Goal: Task Accomplishment & Management: Use online tool/utility

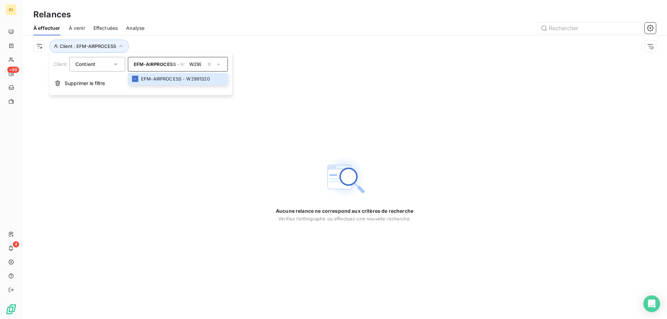
click at [257, 58] on div "Aucune relance ne correspond aux critères de recherche [PERSON_NAME] l’orthogra…" at bounding box center [344, 188] width 645 height 262
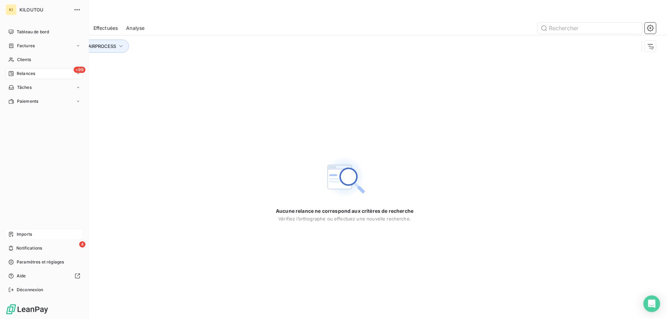
click at [31, 235] on span "Imports" at bounding box center [24, 234] width 15 height 6
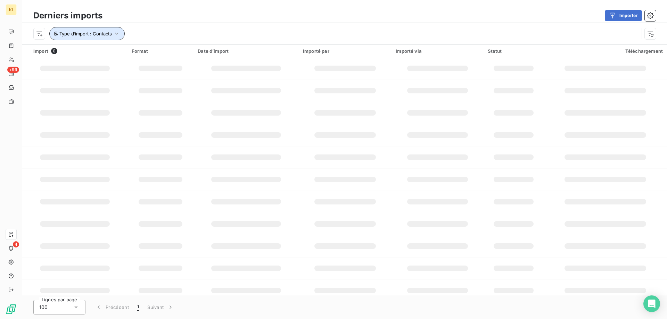
click at [113, 35] on button "Type d’import : Contacts" at bounding box center [86, 33] width 75 height 13
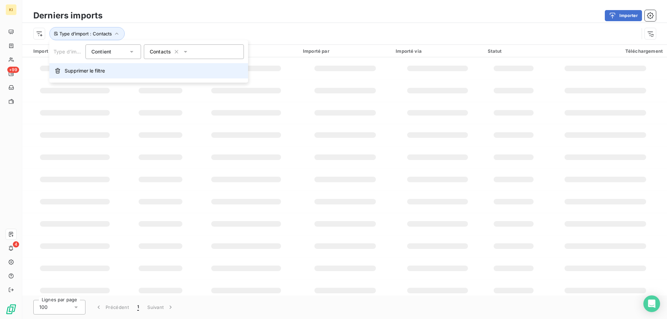
click at [93, 72] on span "Supprimer le filtre" at bounding box center [85, 70] width 40 height 7
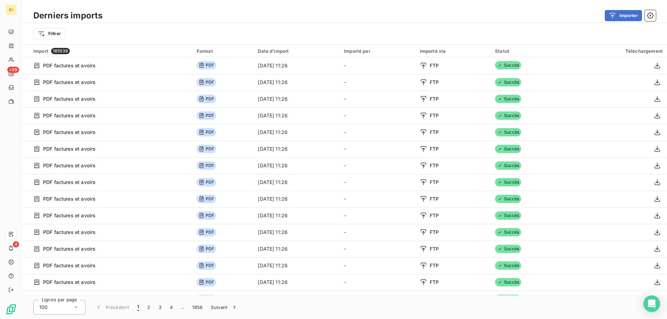
drag, startPoint x: 339, startPoint y: 12, endPoint x: 344, endPoint y: 12, distance: 5.6
click at [339, 12] on div "Importer" at bounding box center [383, 15] width 545 height 11
click at [628, 14] on button "Importer" at bounding box center [623, 15] width 37 height 11
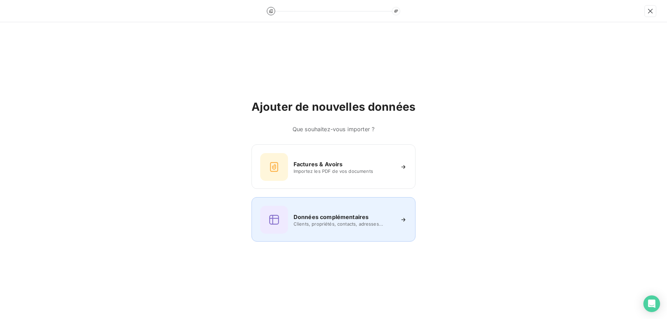
click at [314, 217] on h6 "Données complémentaires" at bounding box center [330, 217] width 75 height 8
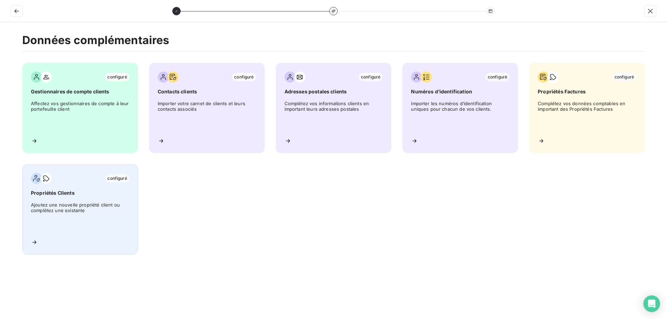
click at [89, 199] on div "configuré Propriétés Clients Ajoutez une nouvelle propriété client ou complétez…" at bounding box center [80, 209] width 116 height 90
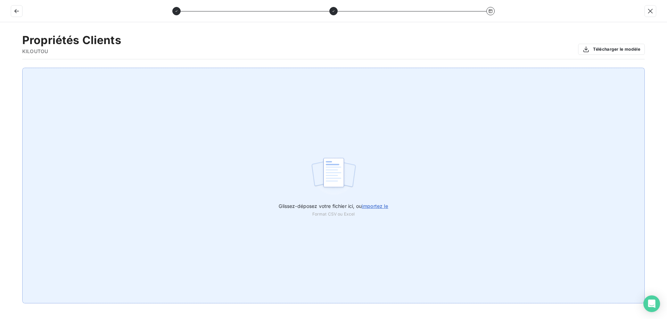
click at [381, 208] on span "importez le" at bounding box center [375, 206] width 27 height 6
click at [0, 68] on input "Glissez-déposez votre fichier ici, ou importez le" at bounding box center [0, 68] width 0 height 0
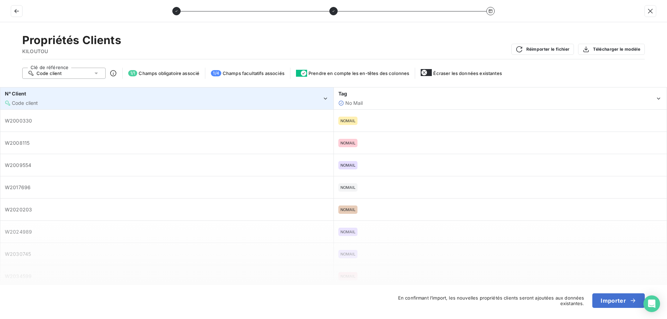
click at [55, 103] on div "Code client" at bounding box center [163, 103] width 317 height 7
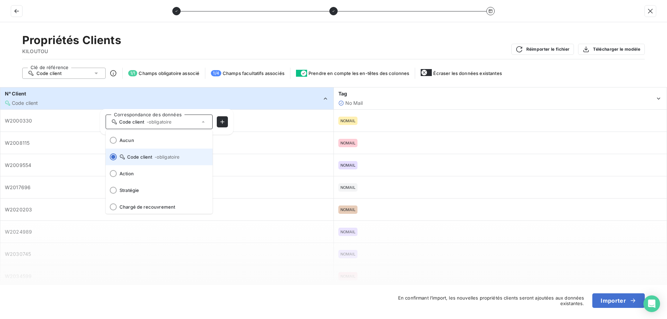
click at [146, 156] on span "Code client - obligatoire" at bounding box center [163, 157] width 88 height 6
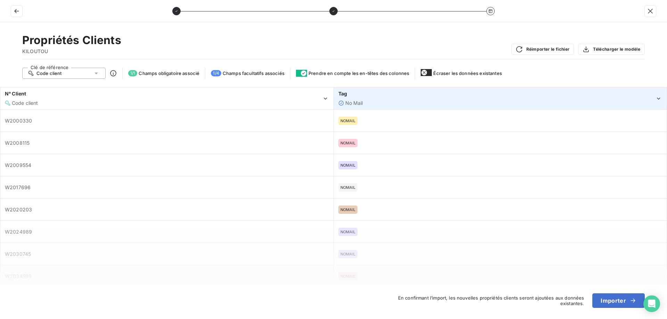
click at [370, 99] on div "Tag No Mail" at bounding box center [496, 98] width 317 height 16
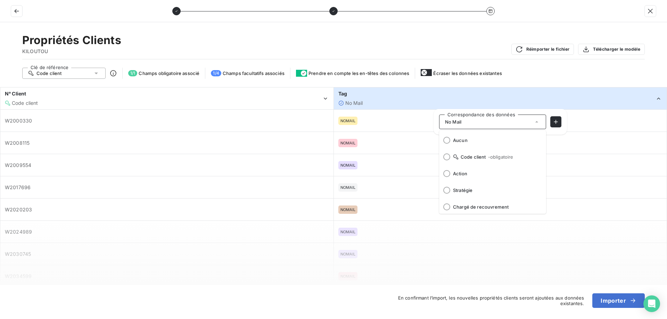
scroll to position [18, 0]
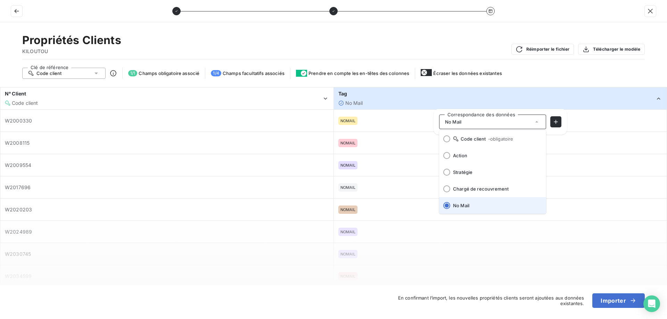
click at [470, 208] on li "No Mail" at bounding box center [492, 205] width 107 height 17
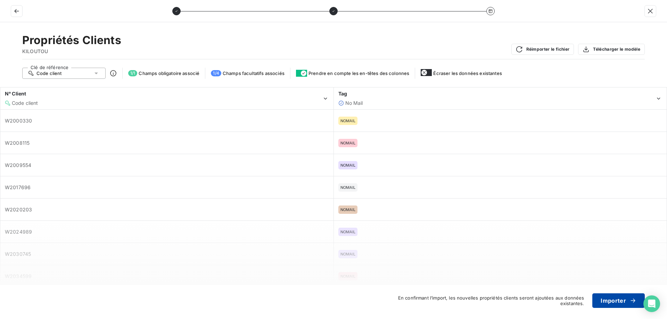
click at [622, 300] on button "Importer" at bounding box center [618, 300] width 52 height 15
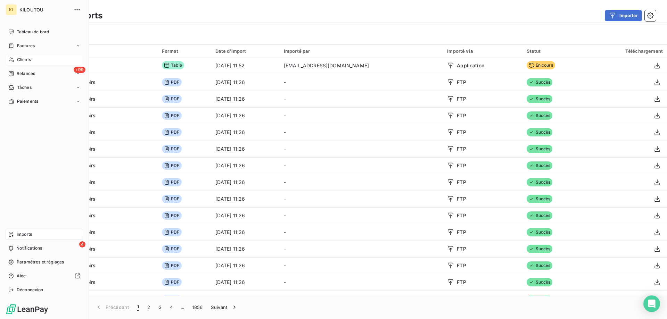
click at [26, 58] on span "Clients" at bounding box center [24, 60] width 14 height 6
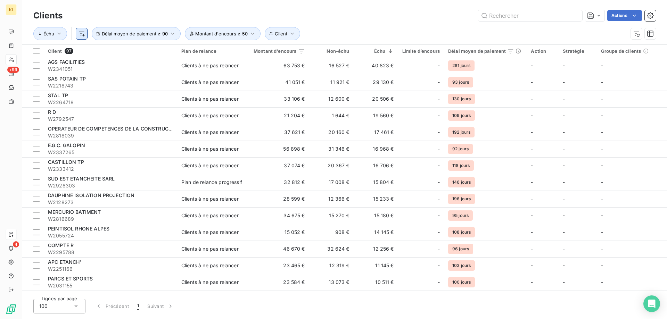
click at [83, 34] on html "KI +99 4 Clients Actions Échu Client Montant d'encours ≥ 50 Délai moyen de paie…" at bounding box center [333, 159] width 667 height 319
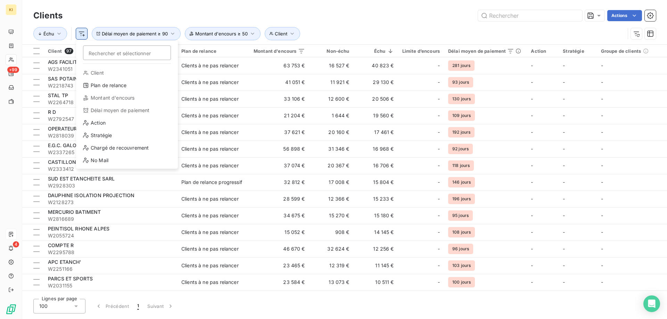
click at [83, 34] on html "KI +99 4 Clients Actions Échu Rechercher et sélectionner Client Plan de relance…" at bounding box center [333, 159] width 667 height 319
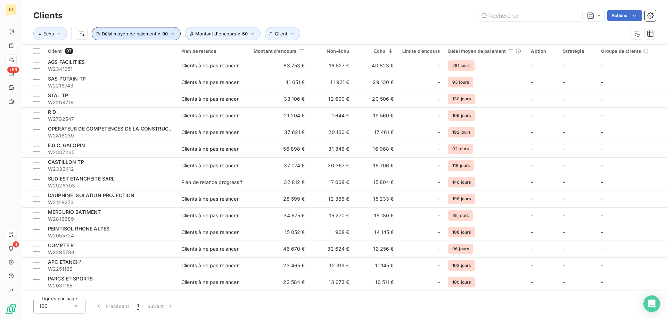
click at [105, 35] on span "Délai moyen de paiement ≥ 90" at bounding box center [135, 34] width 66 height 6
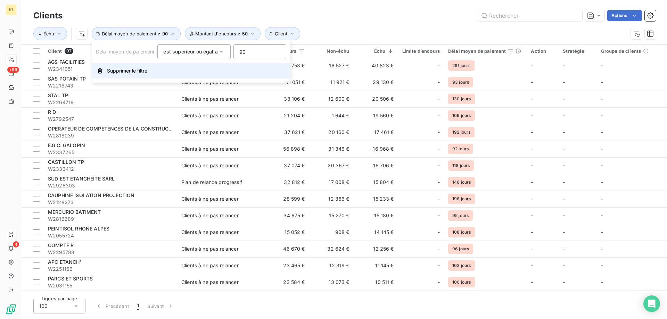
click at [126, 72] on span "Supprimer le filtre" at bounding box center [127, 70] width 40 height 7
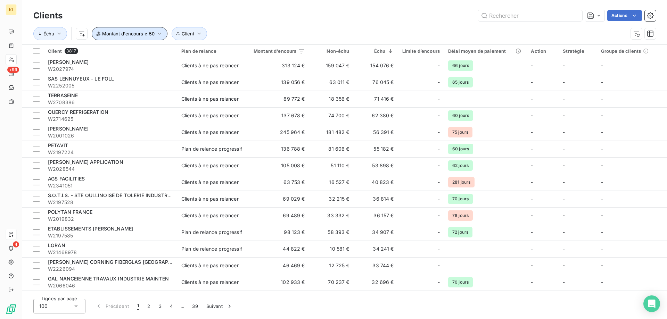
click at [118, 34] on span "Montant d'encours ≥ 50" at bounding box center [128, 34] width 52 height 6
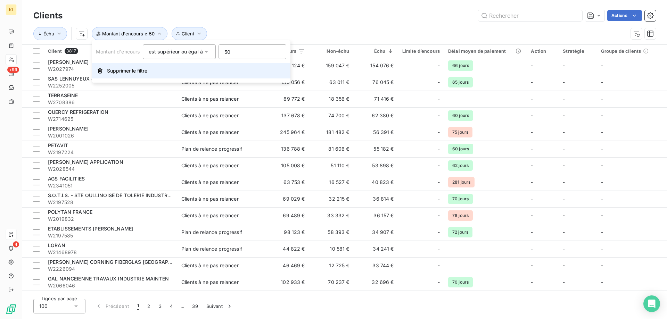
click at [120, 71] on span "Supprimer le filtre" at bounding box center [127, 70] width 40 height 7
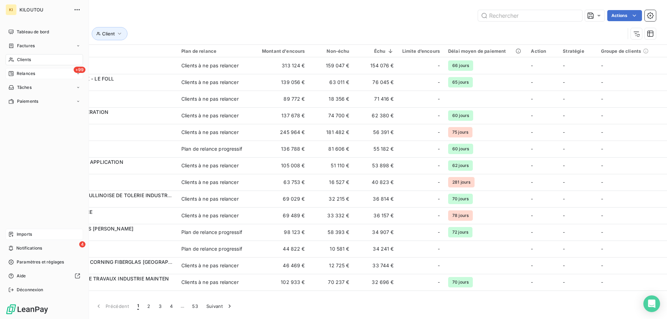
click at [20, 74] on span "Relances" at bounding box center [26, 74] width 18 height 6
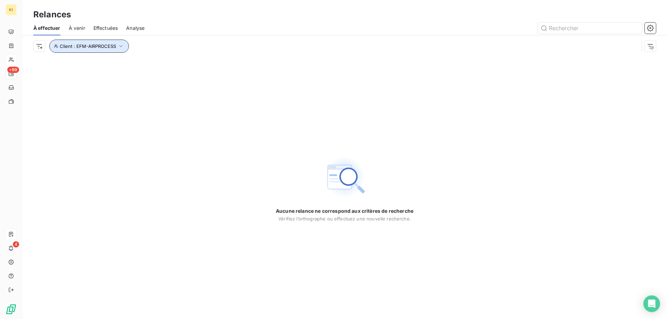
click at [68, 47] on span "Client : EFM-AIRPROCESS" at bounding box center [88, 46] width 56 height 6
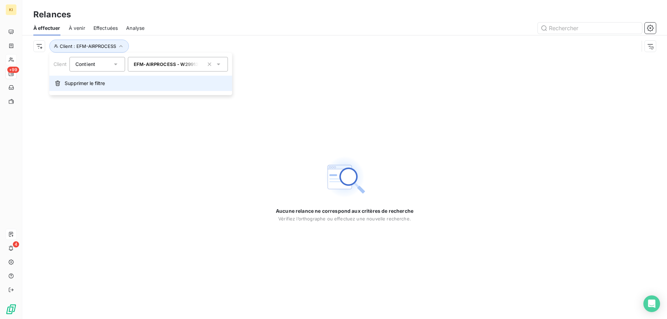
click at [87, 84] on span "Supprimer le filtre" at bounding box center [85, 83] width 40 height 7
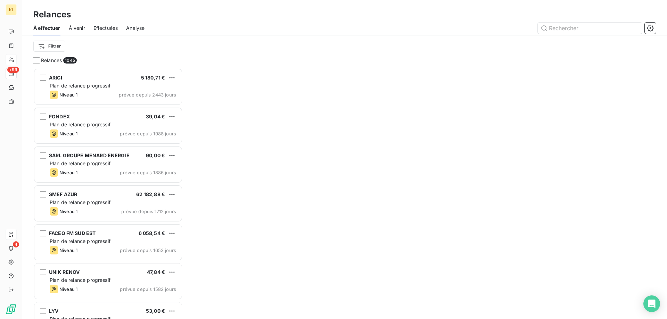
scroll to position [246, 144]
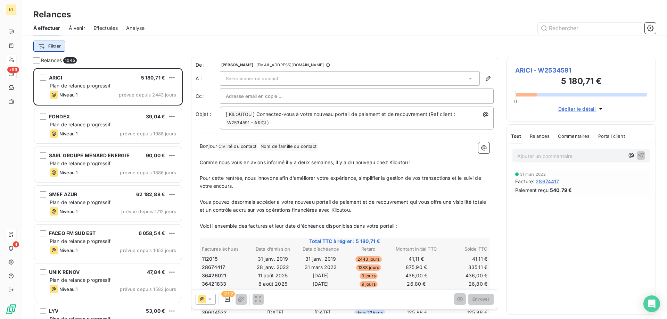
click at [54, 47] on html "KI +99 4 Relances À effectuer À venir Effectuées Analyse Filtrer Relances 1045 …" at bounding box center [333, 159] width 667 height 319
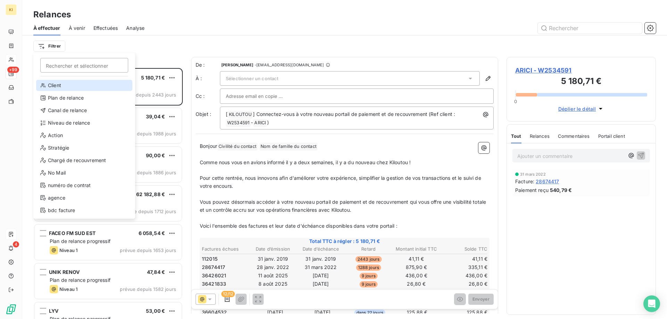
click at [65, 86] on div "Client" at bounding box center [84, 85] width 96 height 11
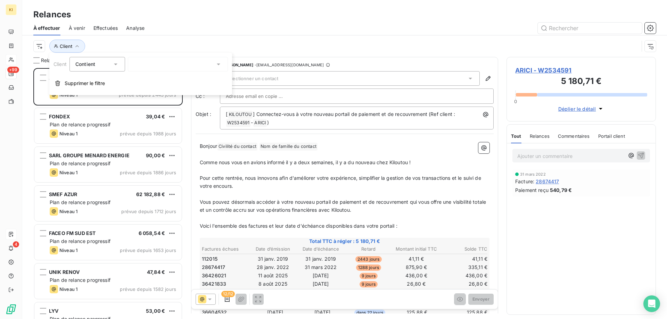
click at [139, 62] on input "text" at bounding box center [137, 64] width 6 height 6
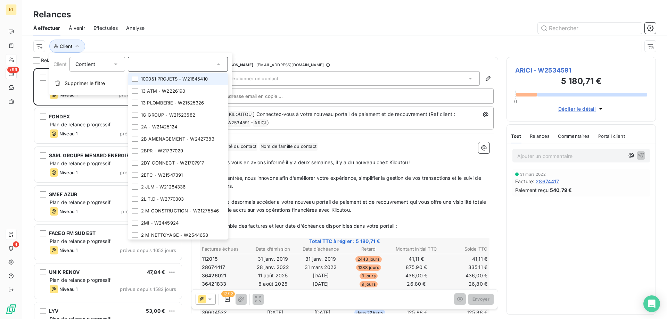
paste input "W2000330"
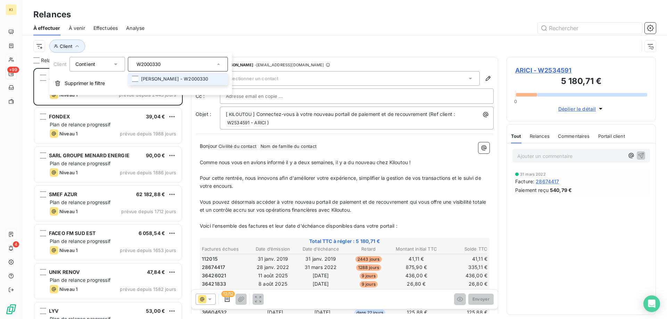
click at [180, 77] on li "[PERSON_NAME] - W2000330" at bounding box center [178, 79] width 100 height 12
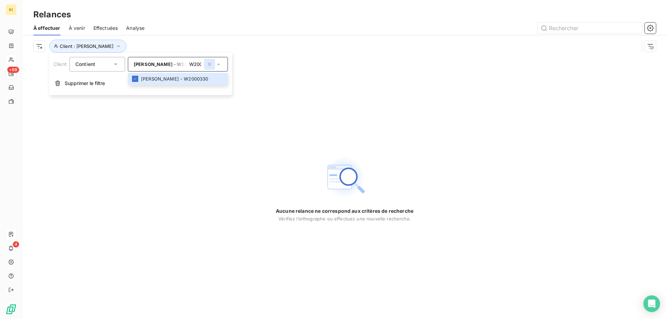
click at [207, 67] on icon "button" at bounding box center [209, 64] width 7 height 7
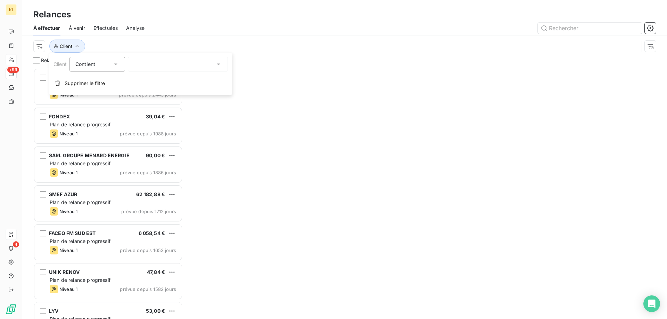
scroll to position [246, 144]
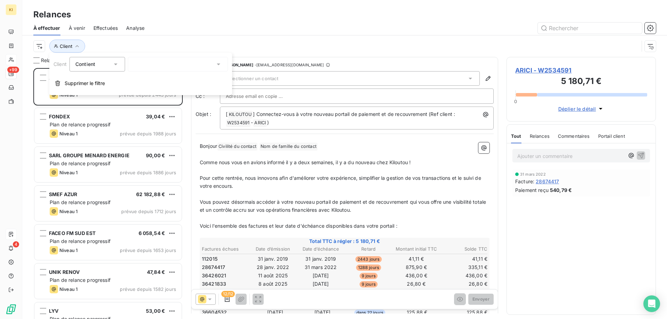
click at [162, 65] on div "W2000330" at bounding box center [178, 64] width 100 height 15
paste input "W2166234"
click at [151, 64] on input "W2166234W2000330" at bounding box center [174, 64] width 81 height 6
click at [151, 64] on div "W2166234W2000330" at bounding box center [178, 64] width 100 height 15
type input "W2166234W2000330"
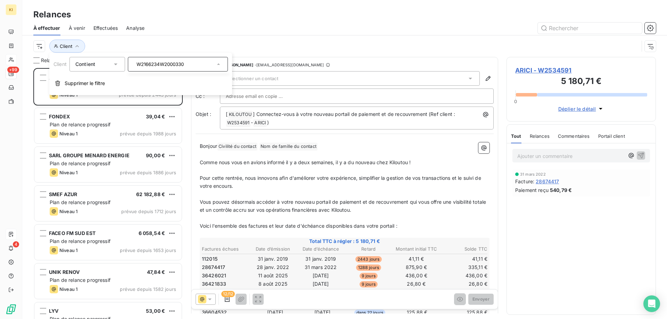
click at [182, 65] on input "W2166234W2000330" at bounding box center [174, 64] width 81 height 6
click at [154, 65] on div at bounding box center [178, 64] width 100 height 15
type input "0"
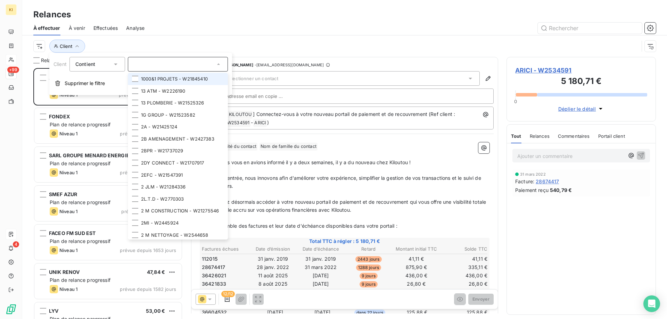
paste input "W2166234"
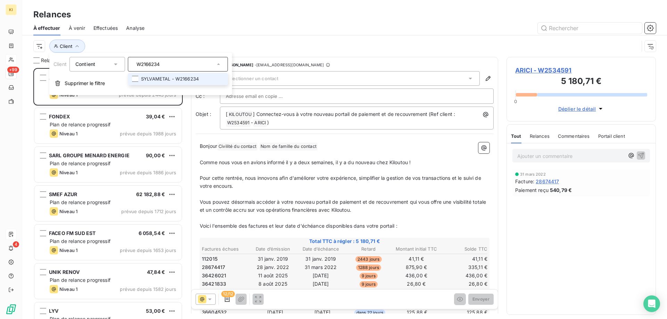
type input "W2166234"
click at [167, 80] on li "SYLVAMETAL - W2166234" at bounding box center [178, 79] width 100 height 12
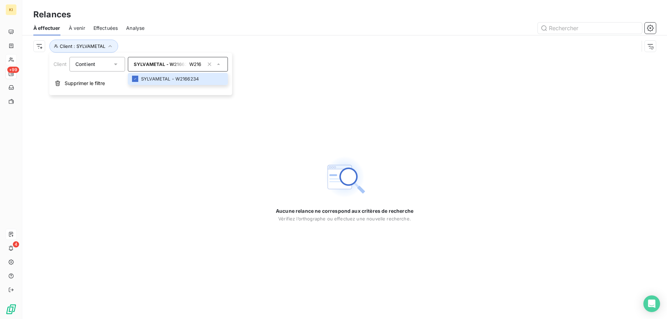
click at [263, 67] on div "Aucune relance ne correspond aux critères de recherche [PERSON_NAME] l’orthogra…" at bounding box center [344, 188] width 645 height 262
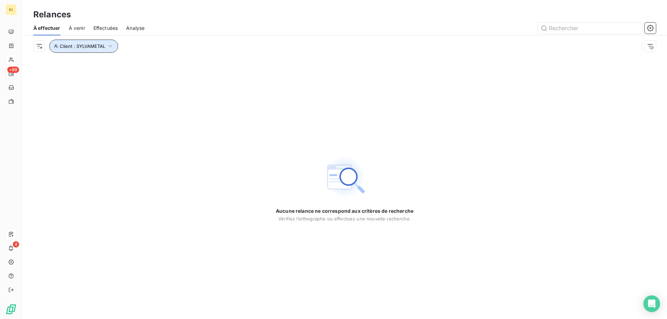
click at [94, 46] on span "Client : SYLVAMETAL" at bounding box center [83, 46] width 46 height 6
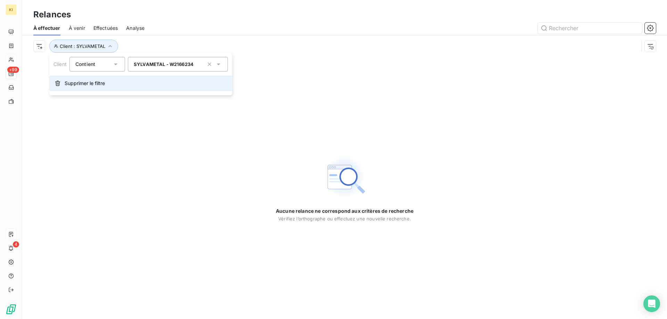
click at [86, 84] on span "Supprimer le filtre" at bounding box center [85, 83] width 40 height 7
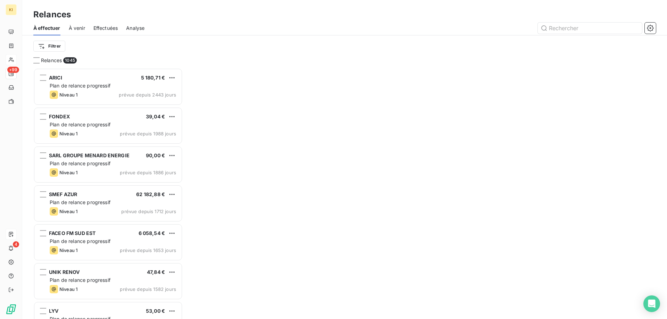
scroll to position [246, 144]
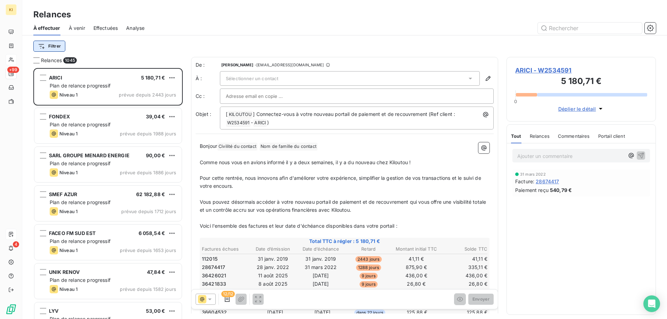
click at [36, 49] on html "KI +99 4 Relances À effectuer À venir Effectuées Analyse Filtrer Relances 1045 …" at bounding box center [333, 159] width 667 height 319
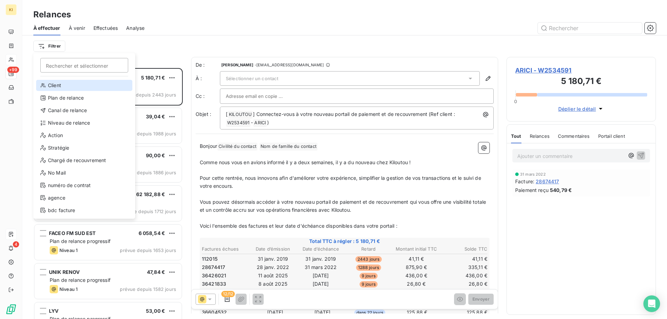
click at [60, 88] on div "Client" at bounding box center [84, 85] width 96 height 11
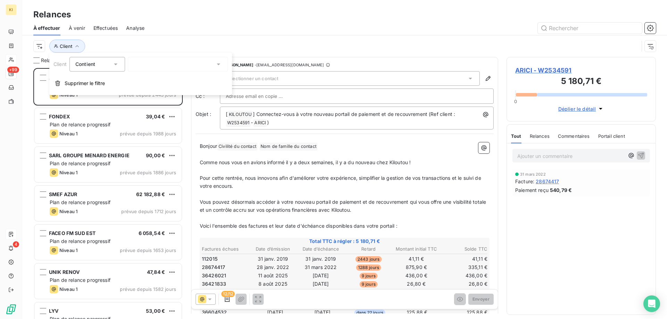
click at [137, 67] on input "text" at bounding box center [137, 64] width 6 height 6
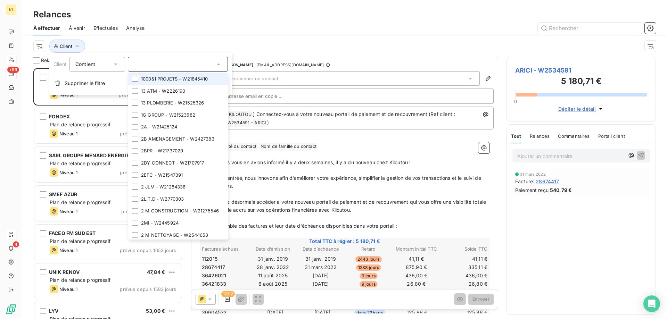
paste input "W2302356"
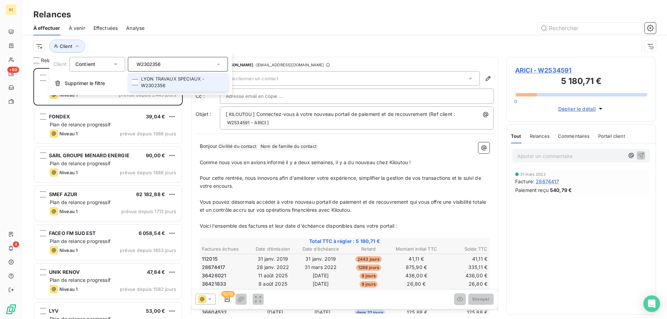
click at [147, 80] on li "LYON TRAVAUX SPECIAUX - W2302356" at bounding box center [178, 82] width 100 height 18
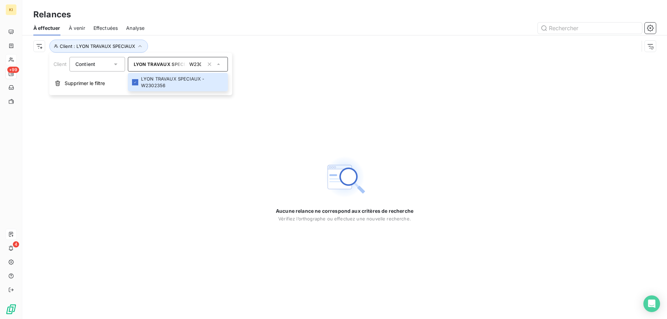
click at [173, 64] on span "LYON TRAVAUX SPECIAUX - W2302356" at bounding box center [179, 64] width 91 height 6
click at [164, 65] on span "LYON TRAVAUX SPECIAUX - W2302356" at bounding box center [179, 64] width 91 height 6
click at [208, 64] on icon "button" at bounding box center [209, 64] width 7 height 7
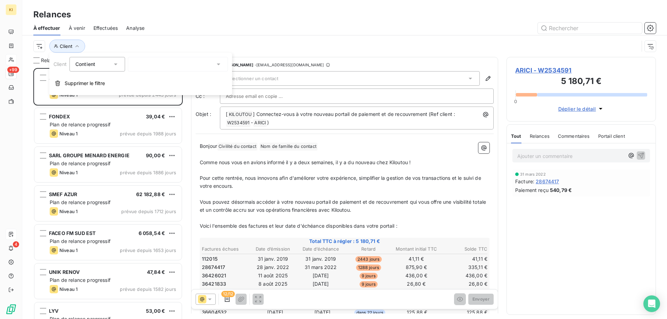
scroll to position [246, 144]
click at [158, 64] on div "W2302356" at bounding box center [178, 64] width 100 height 15
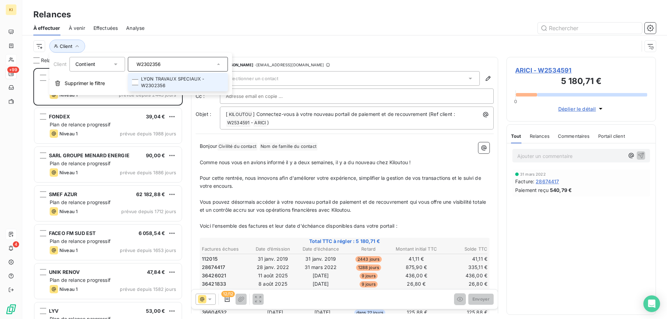
click at [158, 64] on input "W2302356" at bounding box center [174, 64] width 81 height 6
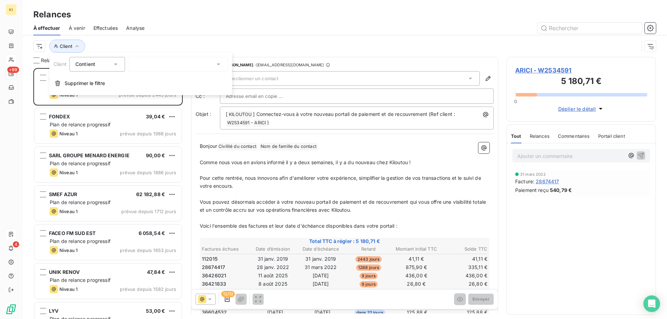
click at [158, 64] on div "W2302356" at bounding box center [178, 64] width 100 height 15
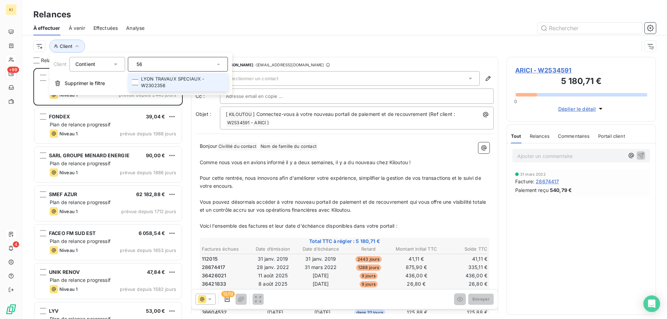
type input "6"
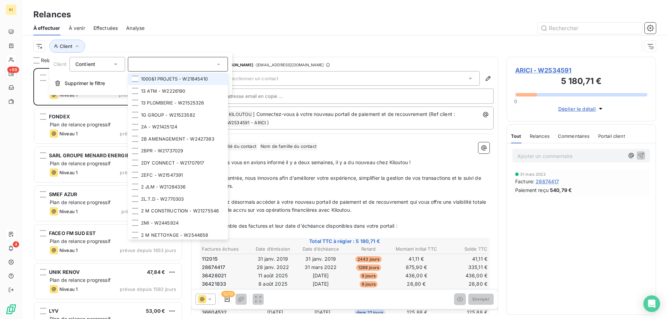
paste input "W2704109"
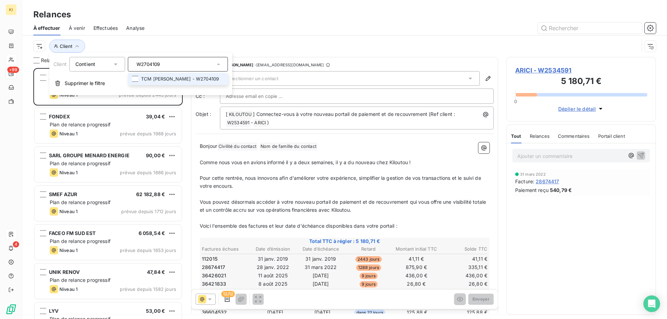
type input "W2704109"
click at [172, 80] on li "TCM [PERSON_NAME] - W2704109" at bounding box center [178, 79] width 100 height 12
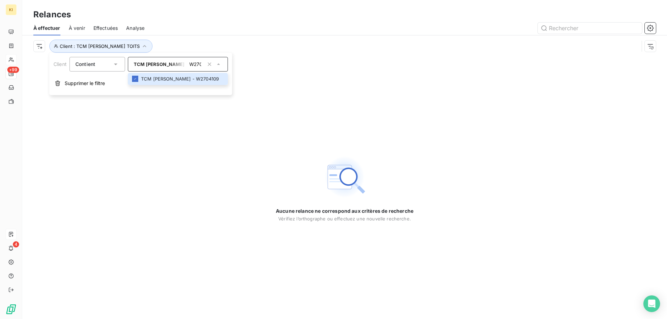
click at [298, 81] on div "Aucune relance ne correspond aux critères de recherche [PERSON_NAME] l’orthogra…" at bounding box center [344, 188] width 645 height 262
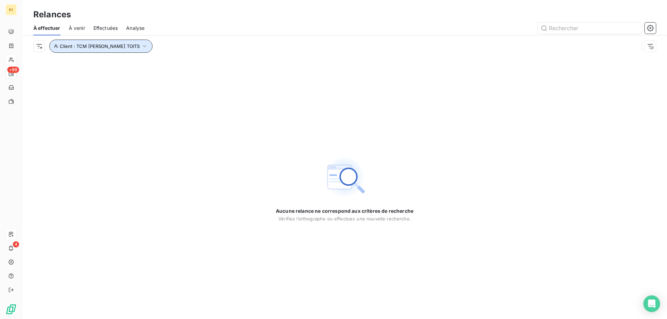
click at [101, 44] on span "Client : TCM [PERSON_NAME] TOITS" at bounding box center [100, 46] width 80 height 6
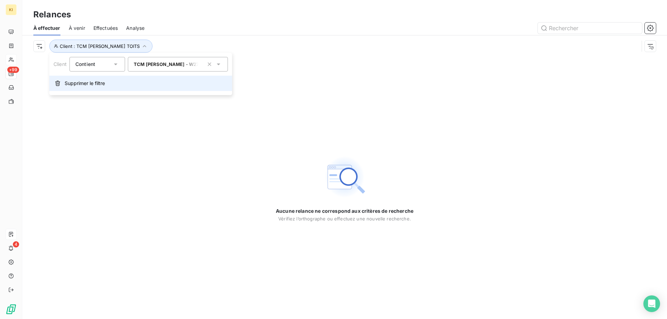
click at [86, 83] on span "Supprimer le filtre" at bounding box center [85, 83] width 40 height 7
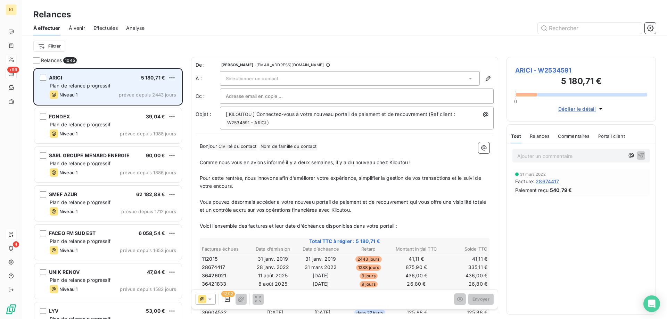
scroll to position [246, 144]
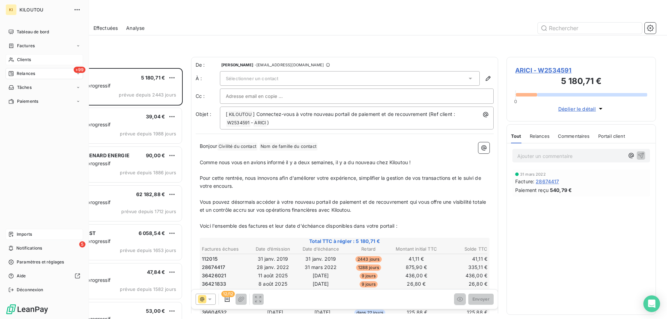
click at [19, 61] on span "Clients" at bounding box center [24, 60] width 14 height 6
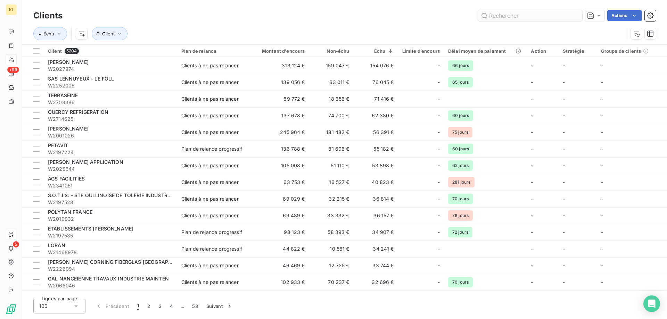
click at [495, 18] on input "text" at bounding box center [530, 15] width 104 height 11
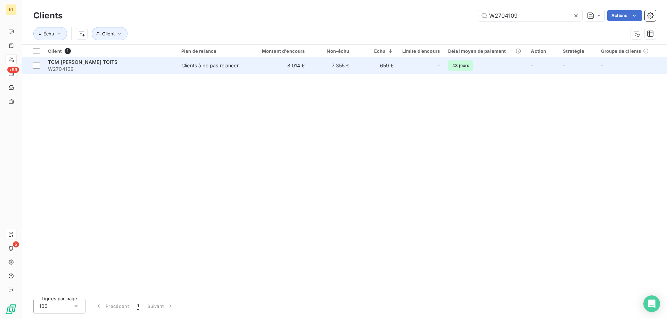
type input "W2704109"
click at [82, 64] on span "TCM [PERSON_NAME] TOITS" at bounding box center [82, 62] width 69 height 6
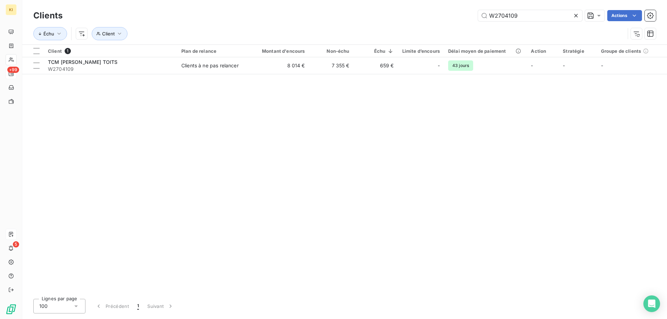
click at [574, 17] on icon at bounding box center [575, 15] width 7 height 7
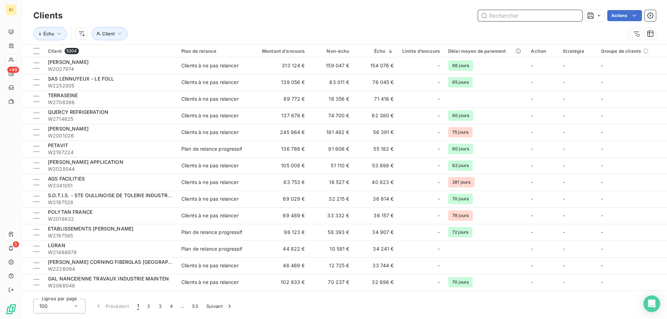
click at [522, 17] on input "text" at bounding box center [530, 15] width 104 height 11
paste input "W2704109"
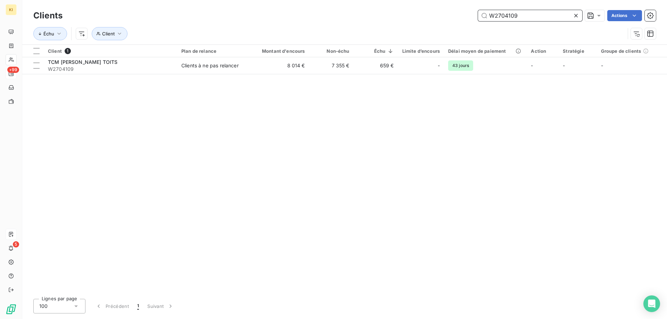
type input "W2704109"
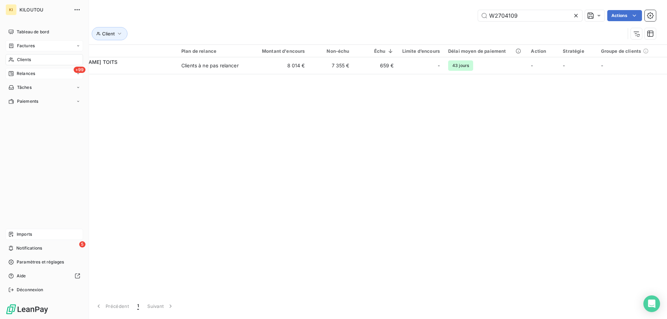
click at [26, 46] on span "Factures" at bounding box center [26, 46] width 18 height 6
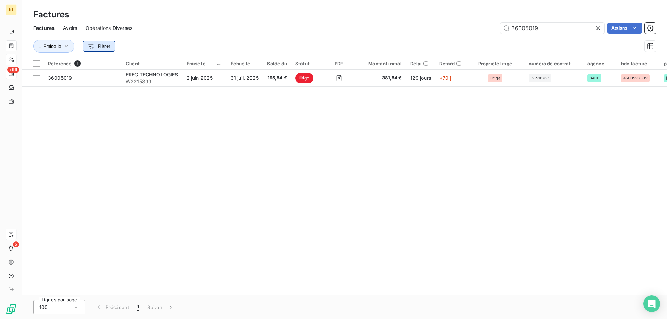
click at [101, 46] on html "KI +99 5 Factures Factures Avoirs Opérations Diverses 36005019 Actions Émise le…" at bounding box center [333, 159] width 667 height 319
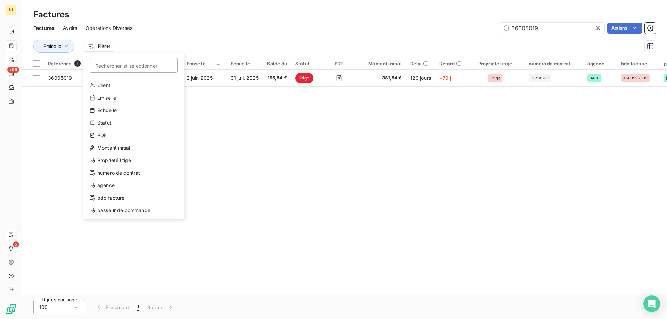
click at [598, 28] on html "KI +99 5 Factures Factures Avoirs Opérations Diverses 36005019 Actions Émise le…" at bounding box center [333, 159] width 667 height 319
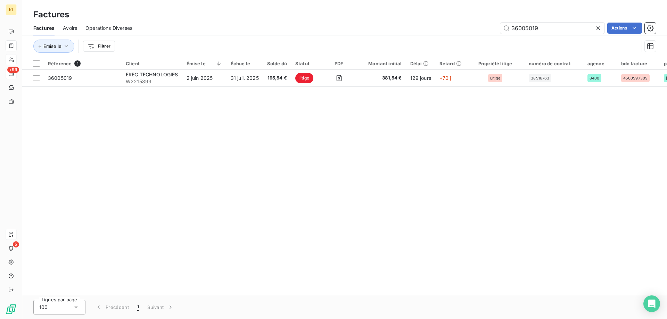
click at [597, 28] on icon at bounding box center [598, 28] width 7 height 7
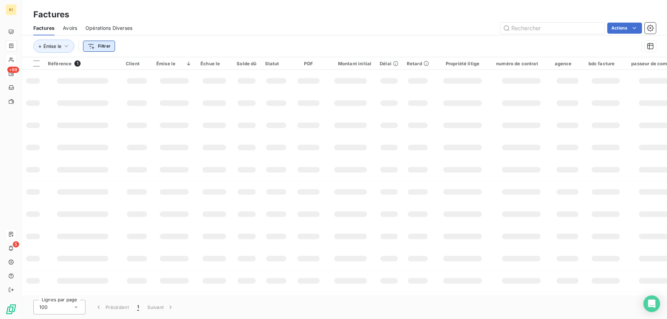
click at [91, 49] on html "KI +99 5 Factures Factures Avoirs Opérations Diverses Actions Émise le Filtrer …" at bounding box center [333, 159] width 667 height 319
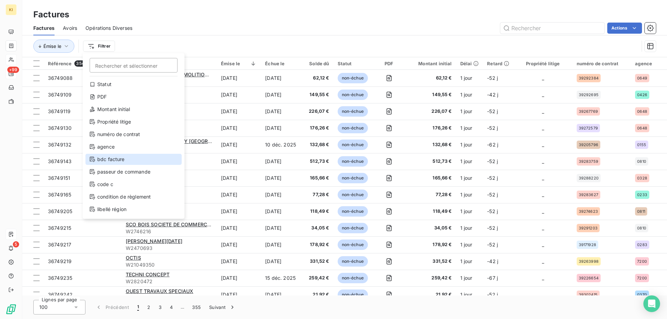
scroll to position [28, 0]
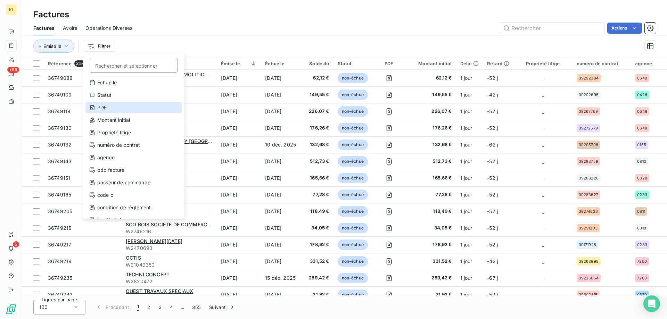
click at [108, 104] on div "PDF" at bounding box center [133, 107] width 96 height 11
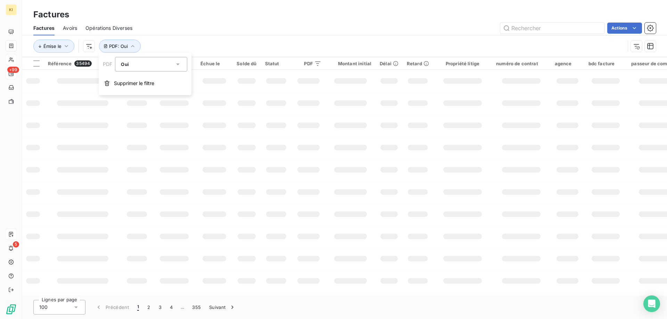
click at [132, 63] on div "Oui" at bounding box center [147, 64] width 53 height 10
click at [140, 94] on li "Non" at bounding box center [151, 93] width 72 height 13
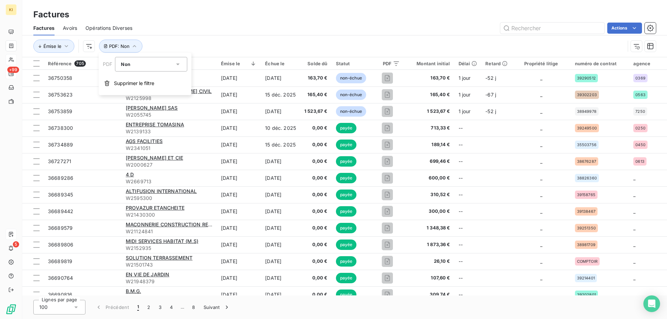
click at [215, 16] on div "Factures" at bounding box center [344, 14] width 645 height 13
click at [87, 47] on html "KI +99 5 Factures Factures Avoirs Opérations Diverses Actions Émise le PDF : No…" at bounding box center [333, 159] width 667 height 319
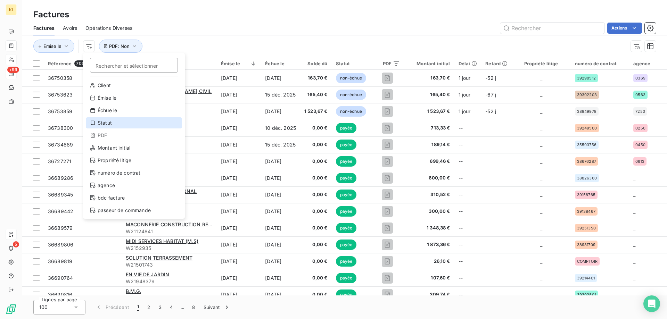
click at [113, 124] on div "Statut" at bounding box center [134, 122] width 96 height 11
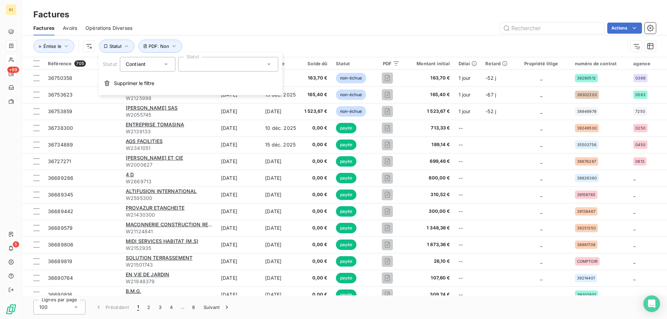
click at [166, 67] on icon at bounding box center [166, 64] width 7 height 7
click at [202, 65] on div at bounding box center [228, 64] width 100 height 15
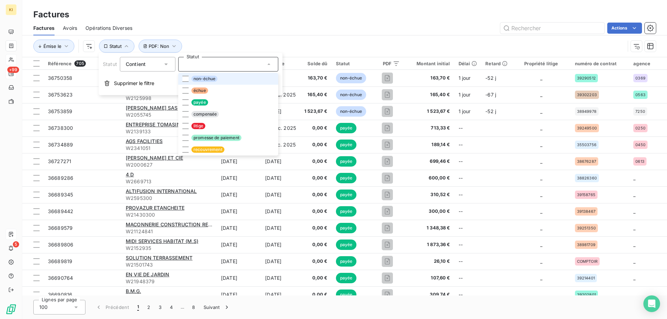
click at [200, 65] on div at bounding box center [228, 64] width 100 height 15
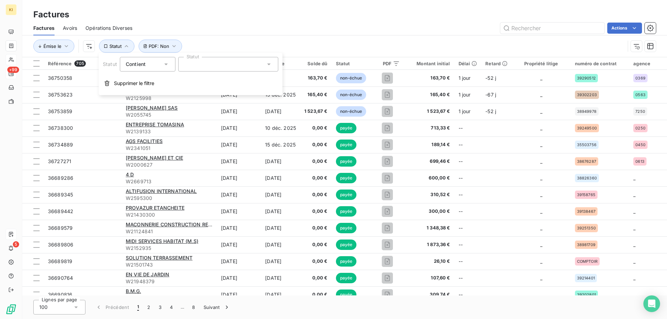
click at [157, 65] on div "Contient" at bounding box center [144, 64] width 37 height 10
click at [156, 93] on span "Ne contient pas" at bounding box center [153, 93] width 38 height 6
click at [199, 65] on div at bounding box center [228, 64] width 100 height 15
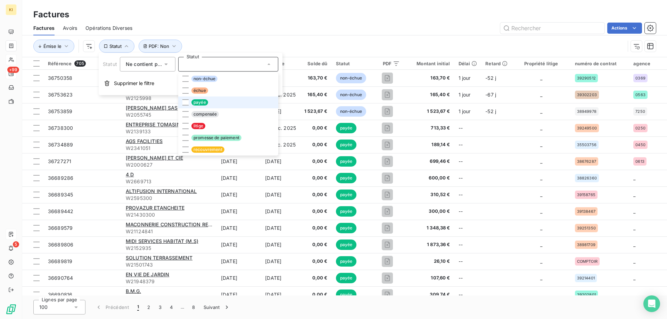
click at [199, 103] on span "payée" at bounding box center [199, 102] width 17 height 6
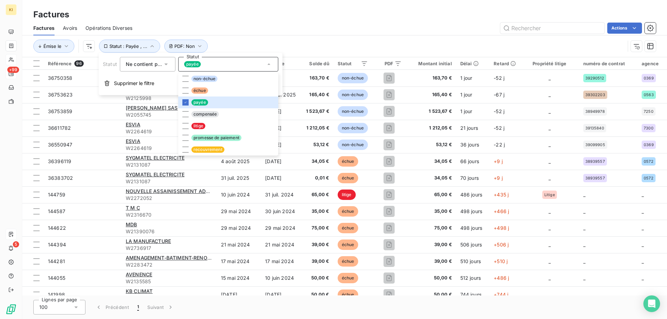
click at [310, 30] on div "Actions" at bounding box center [398, 28] width 515 height 11
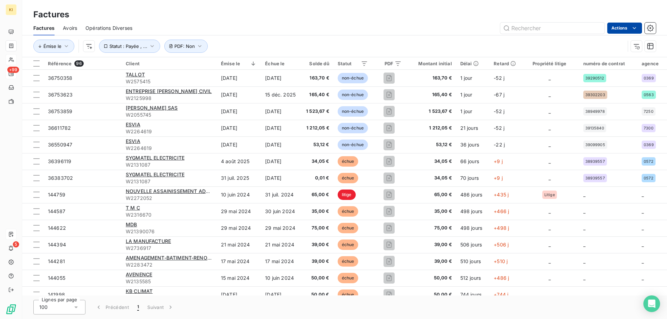
click at [628, 31] on html "KI +99 5 Factures Factures Avoirs Opérations Diverses Actions Émise le Statut :…" at bounding box center [333, 159] width 667 height 319
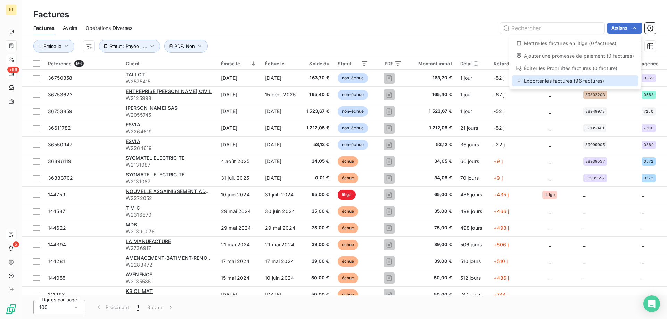
click at [583, 81] on div "Exporter les factures (96 factures)" at bounding box center [575, 80] width 126 height 11
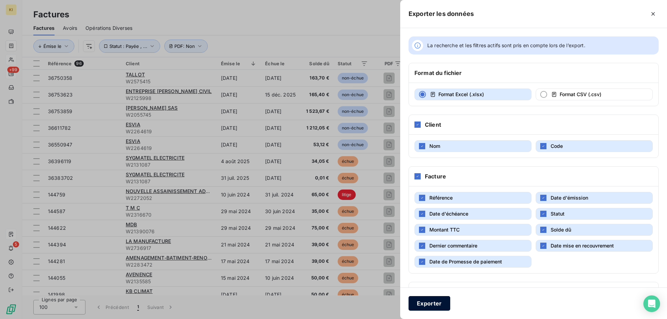
click at [441, 303] on button "Exporter" at bounding box center [429, 303] width 42 height 15
